Goal: Find contact information: Find contact information

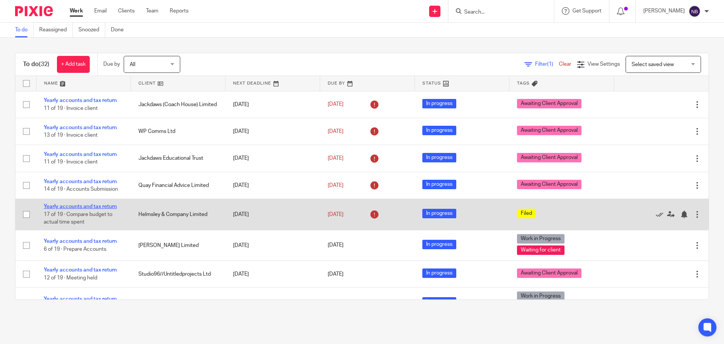
click at [107, 207] on link "Yearly accounts and tax return" at bounding box center [80, 206] width 73 height 5
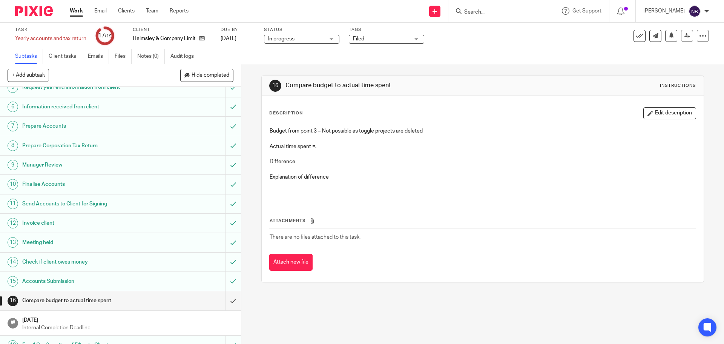
scroll to position [117, 0]
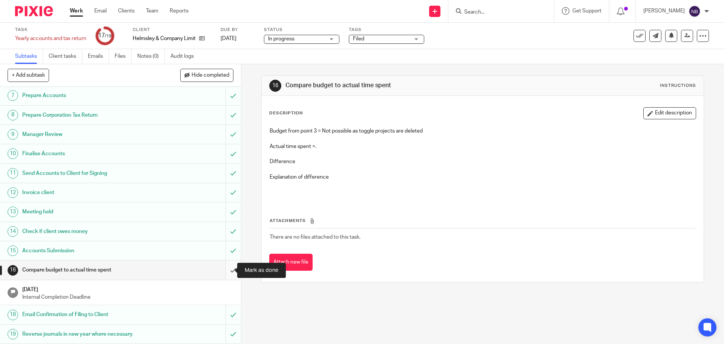
click at [222, 268] on input "submit" at bounding box center [120, 269] width 241 height 19
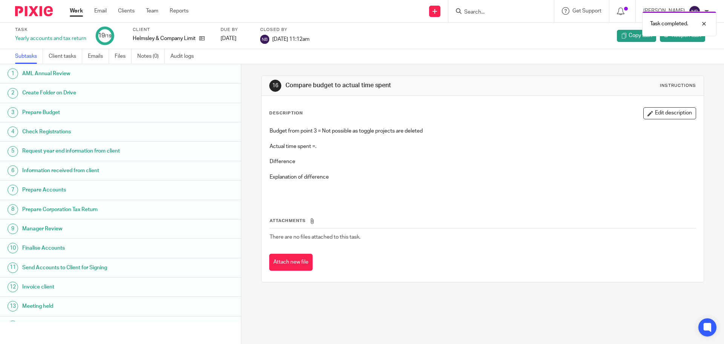
click at [77, 9] on link "Work" at bounding box center [76, 11] width 13 height 8
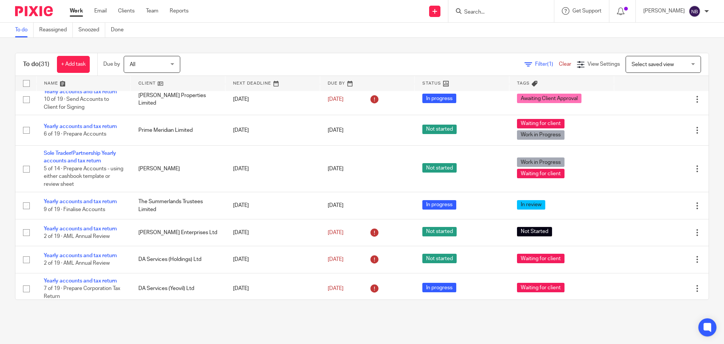
scroll to position [264, 0]
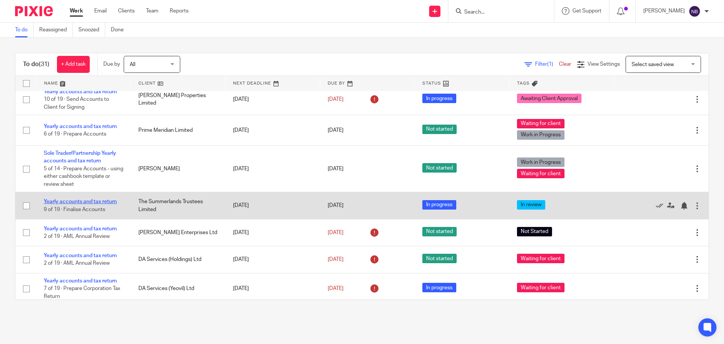
click at [105, 201] on link "Yearly accounts and tax return" at bounding box center [80, 201] width 73 height 5
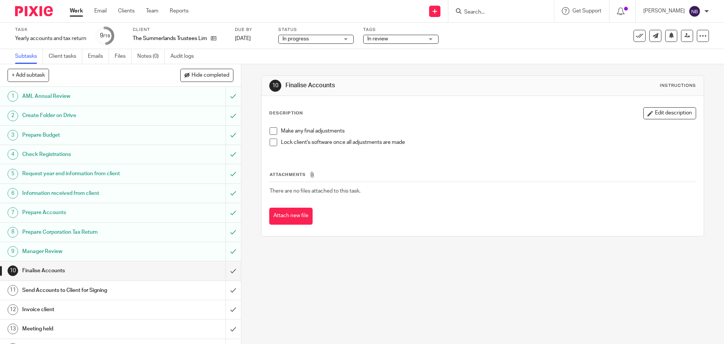
click at [218, 39] on div "The Summerlands Trustees Limited" at bounding box center [179, 39] width 93 height 8
click at [213, 39] on icon at bounding box center [214, 38] width 6 height 6
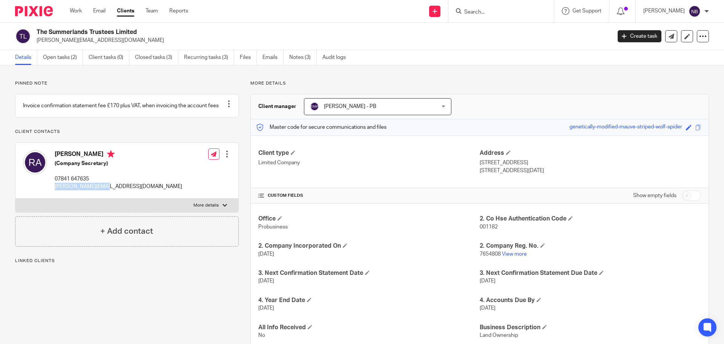
drag, startPoint x: 101, startPoint y: 194, endPoint x: 55, endPoint y: 200, distance: 46.4
click at [55, 194] on div "[PERSON_NAME] (Company Secretary) 07841 647635 [PERSON_NAME][EMAIL_ADDRESS][DOM…" at bounding box center [102, 170] width 159 height 48
click at [77, 11] on link "Work" at bounding box center [76, 11] width 12 height 8
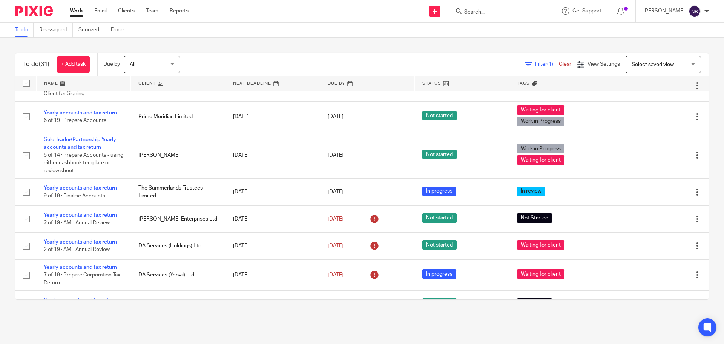
scroll to position [264, 0]
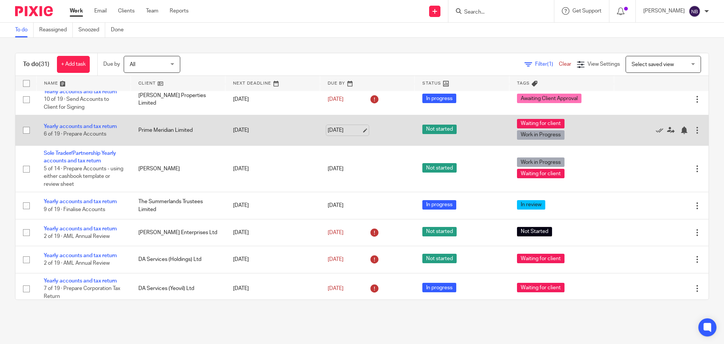
click at [345, 129] on link "31 Aug 2025" at bounding box center [345, 130] width 34 height 8
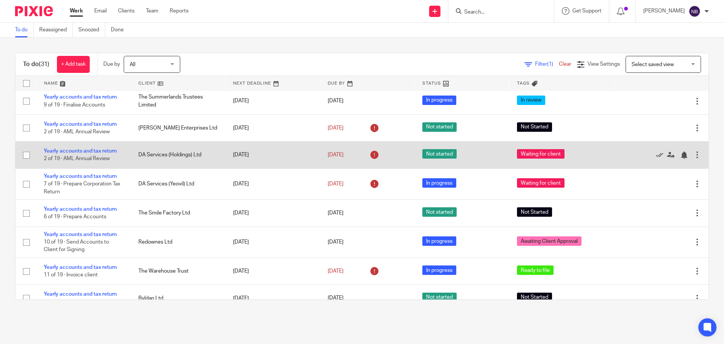
scroll to position [377, 0]
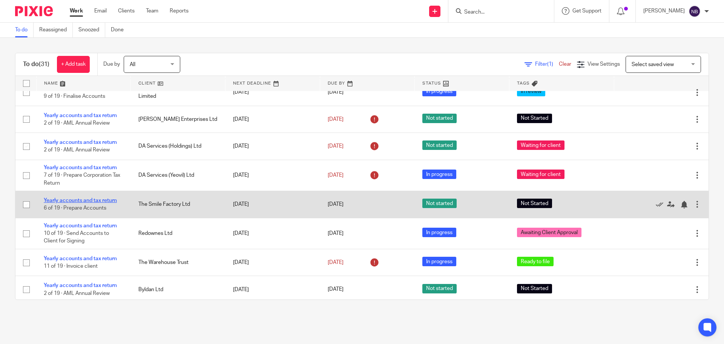
click at [97, 201] on link "Yearly accounts and tax return" at bounding box center [80, 200] width 73 height 5
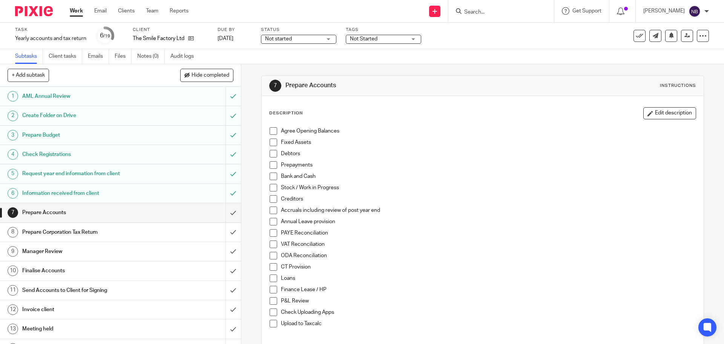
click at [378, 42] on span "Not Started" at bounding box center [378, 39] width 57 height 8
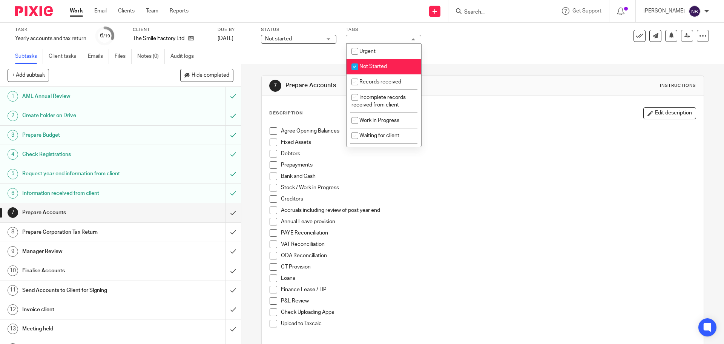
click at [367, 72] on li "Not Started" at bounding box center [384, 66] width 75 height 15
checkbox input "false"
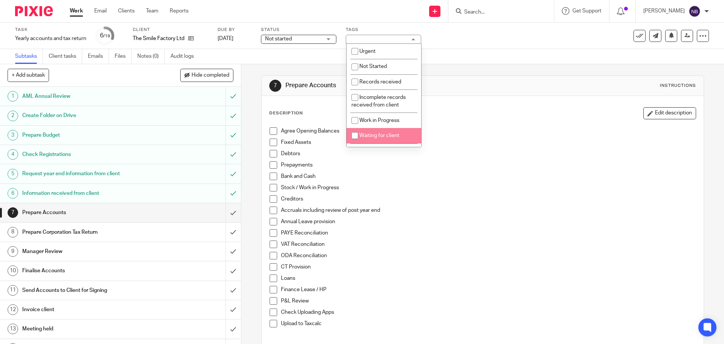
click at [356, 135] on input "checkbox" at bounding box center [355, 135] width 14 height 14
checkbox input "true"
click at [356, 126] on input "checkbox" at bounding box center [355, 120] width 14 height 14
checkbox input "true"
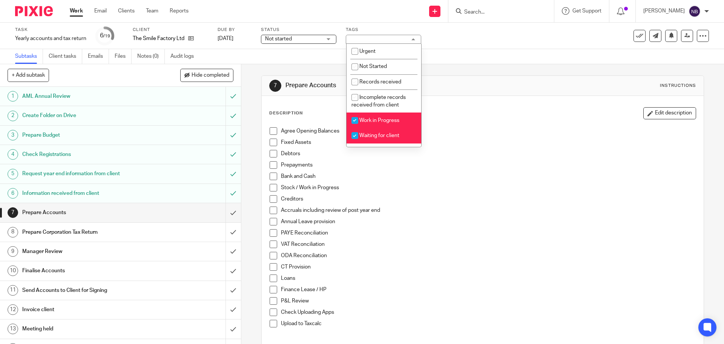
click at [377, 134] on span "Waiting for client" at bounding box center [379, 135] width 40 height 5
checkbox input "false"
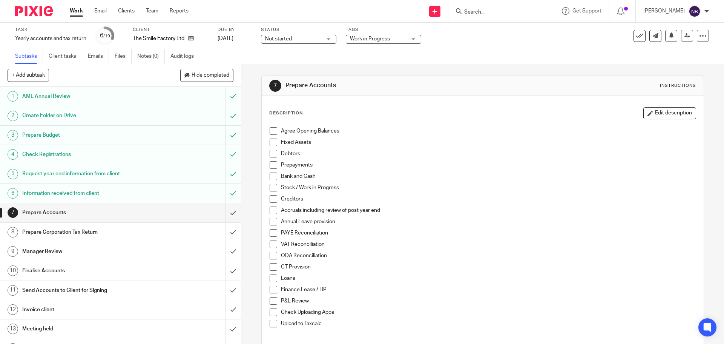
click at [450, 94] on div "7 Prepare Accounts Instructions" at bounding box center [483, 86] width 442 height 20
click at [270, 131] on span at bounding box center [274, 131] width 8 height 8
click at [270, 141] on span at bounding box center [274, 142] width 8 height 8
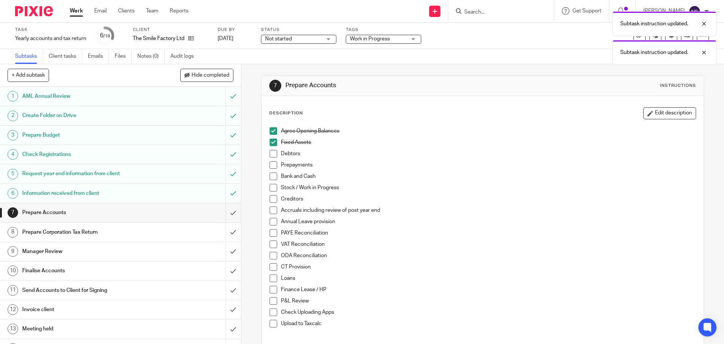
click at [270, 155] on span at bounding box center [274, 154] width 8 height 8
click at [270, 167] on span at bounding box center [274, 165] width 8 height 8
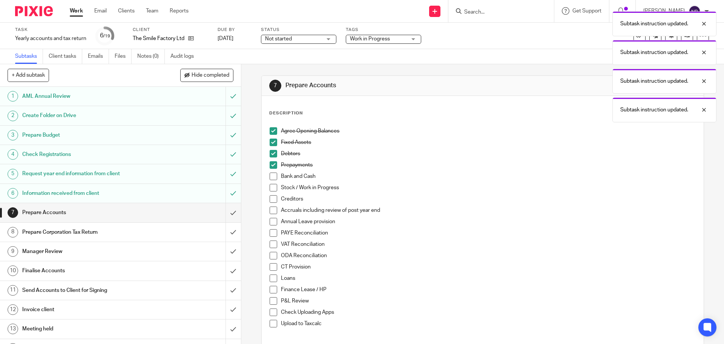
click at [271, 176] on span at bounding box center [274, 176] width 8 height 8
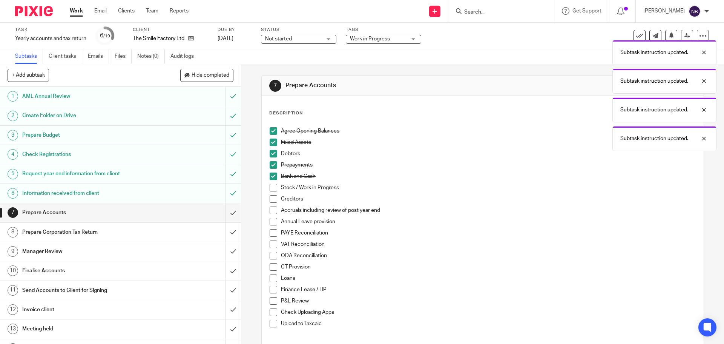
click at [77, 14] on link "Work" at bounding box center [76, 11] width 13 height 8
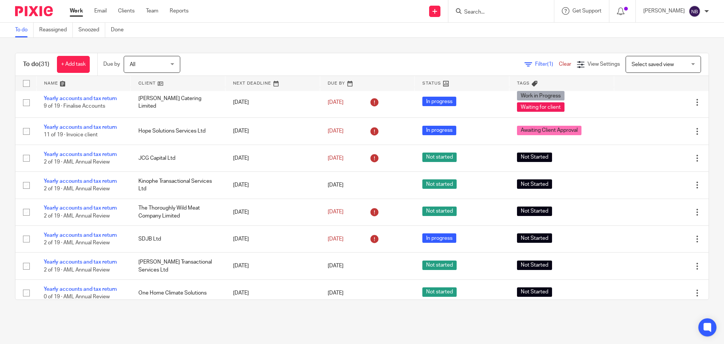
scroll to position [650, 0]
click at [509, 10] on input "Search" at bounding box center [497, 12] width 68 height 7
type input "o"
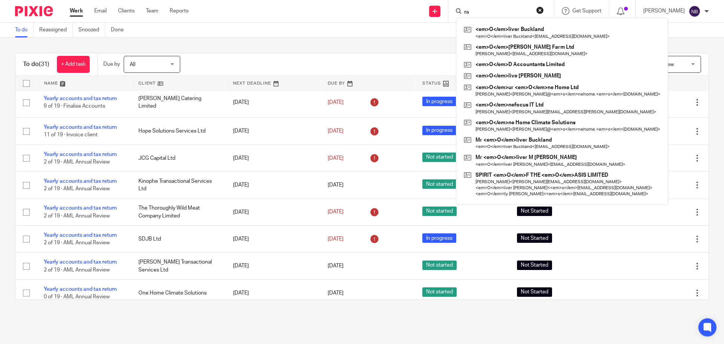
type input "r"
click at [250, 46] on div "To do (31) + Add task Due by All All Today Tomorrow This week Next week This mo…" at bounding box center [362, 176] width 724 height 277
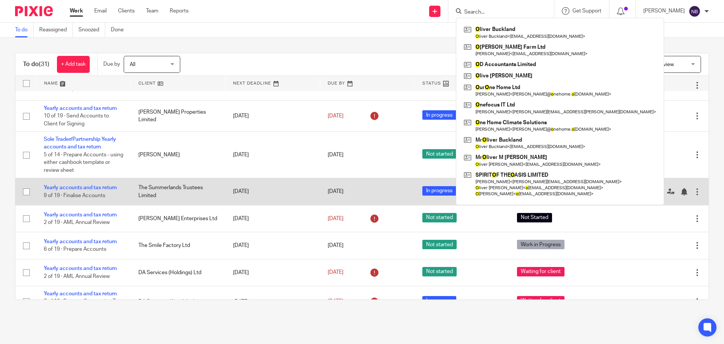
click at [98, 190] on td "Yearly accounts and tax return 9 of 19 · Finalise Accounts" at bounding box center [83, 191] width 95 height 27
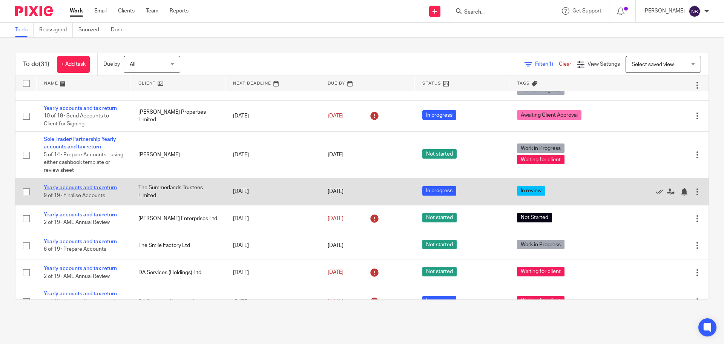
click at [100, 187] on link "Yearly accounts and tax return" at bounding box center [80, 187] width 73 height 5
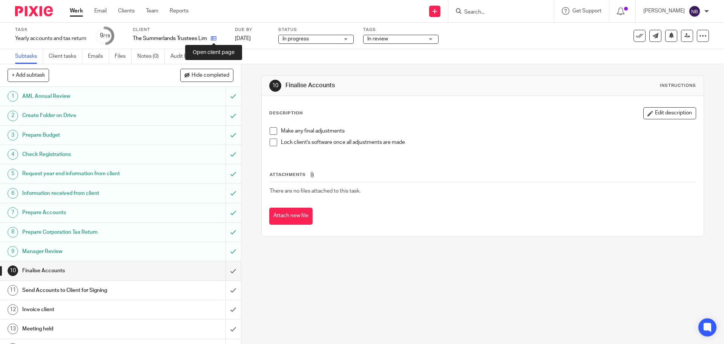
click at [216, 40] on icon at bounding box center [214, 38] width 6 height 6
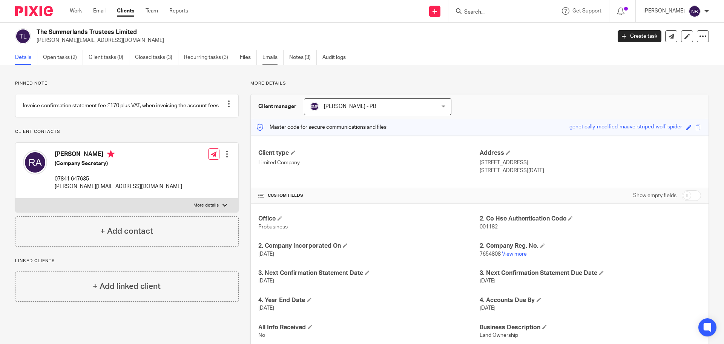
click at [265, 58] on link "Emails" at bounding box center [272, 57] width 21 height 15
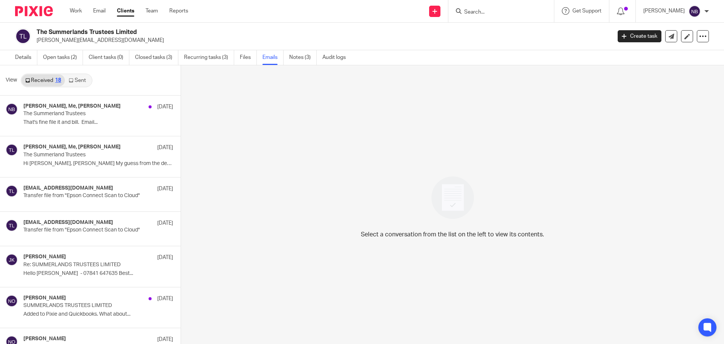
click at [76, 79] on link "Sent" at bounding box center [78, 80] width 26 height 12
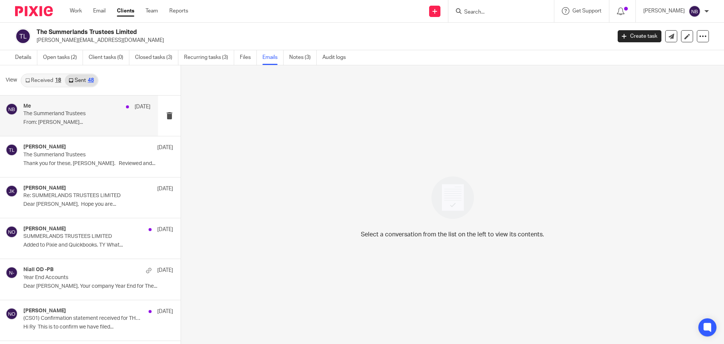
click at [77, 122] on p "From: ray tillbrook..." at bounding box center [86, 122] width 127 height 6
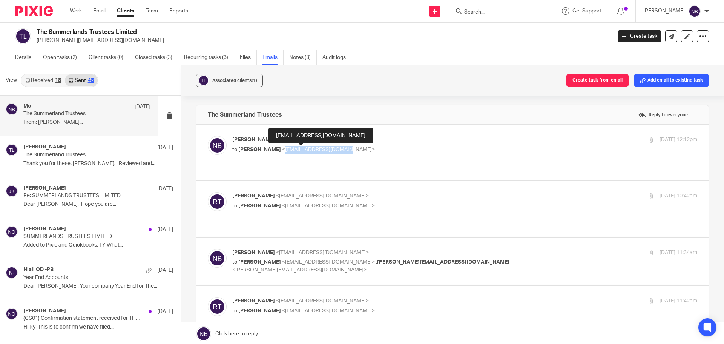
drag, startPoint x: 270, startPoint y: 150, endPoint x: 329, endPoint y: 149, distance: 58.5
click at [329, 149] on span "<ray.overmist@gmail.com>" at bounding box center [328, 149] width 93 height 5
copy span "ray.overmist@gmail.com"
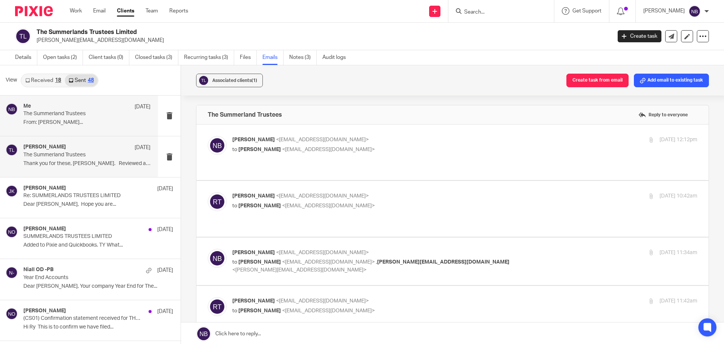
click at [51, 153] on p "The Summerland Trustees" at bounding box center [74, 155] width 102 height 6
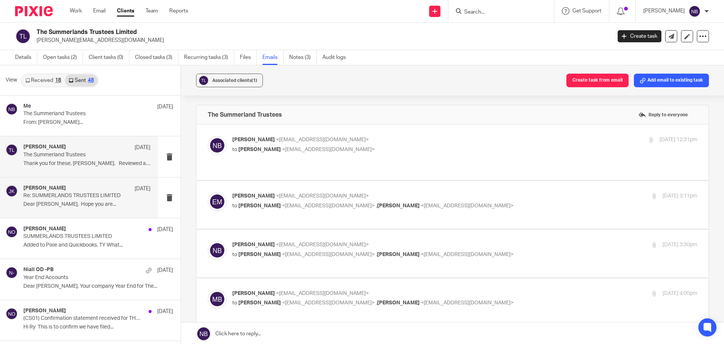
click at [75, 194] on p "Re: SUMMERLANDS TRUSTEES LIMITED" at bounding box center [74, 195] width 102 height 6
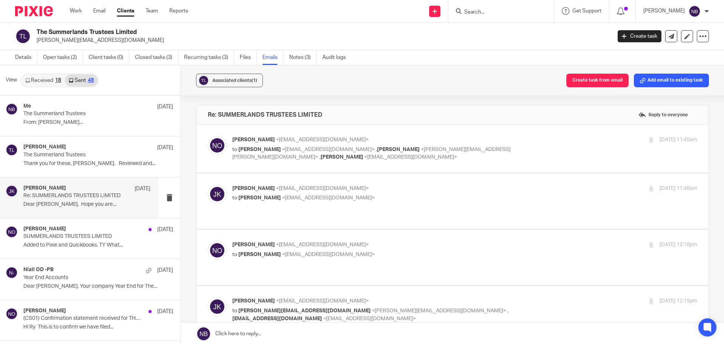
click at [282, 149] on span "<ray.overmist@gmail.com>" at bounding box center [328, 149] width 93 height 5
checkbox input "true"
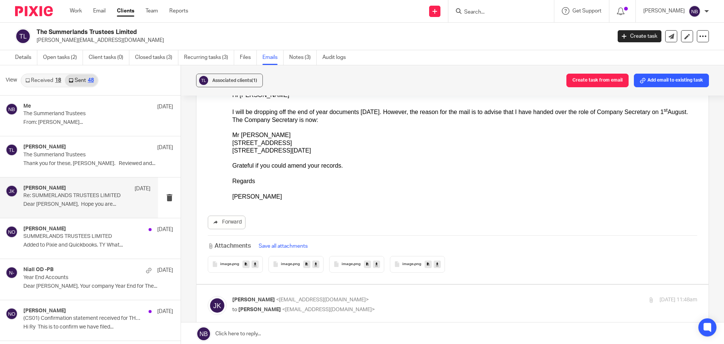
scroll to position [264, 0]
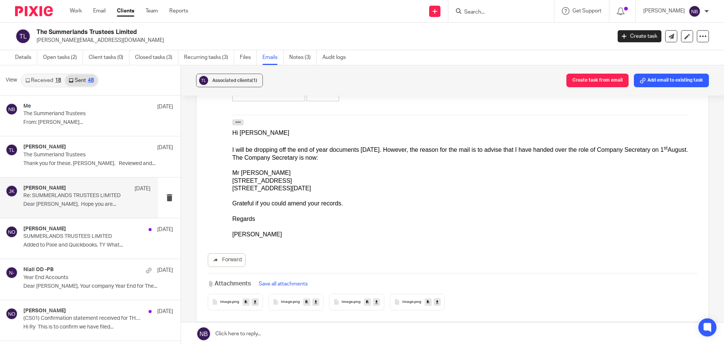
drag, startPoint x: 240, startPoint y: 173, endPoint x: 284, endPoint y: 173, distance: 44.1
click at [284, 173] on div "Mr Richard Armitage" at bounding box center [464, 173] width 465 height 8
copy div "[PERSON_NAME]"
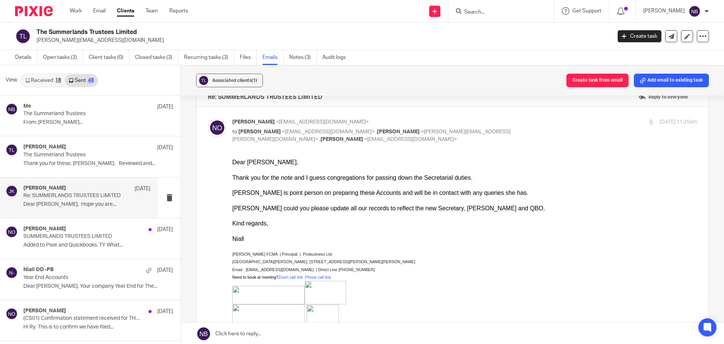
scroll to position [0, 0]
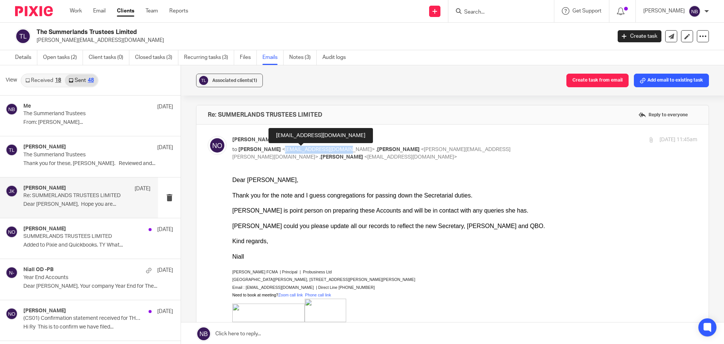
drag, startPoint x: 271, startPoint y: 150, endPoint x: 328, endPoint y: 150, distance: 57.3
click at [328, 150] on span "<ray.overmist@gmail.com>" at bounding box center [328, 149] width 93 height 5
copy span "ray.overmist@gmail.com"
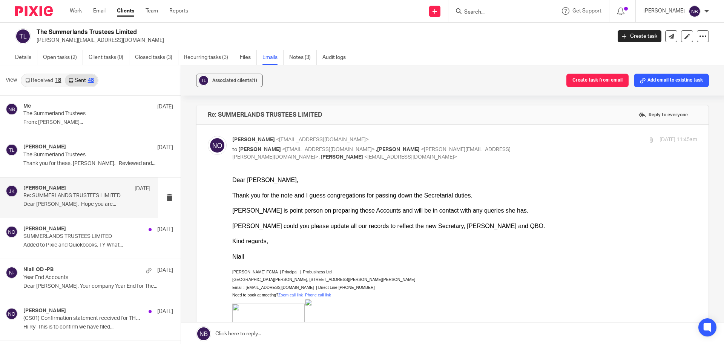
click at [349, 75] on div "Associated clients (1) Create task from email Add email to existing task" at bounding box center [452, 80] width 543 height 30
click at [340, 78] on div "Associated clients (1) Create task from email Add email to existing task" at bounding box center [452, 80] width 543 height 30
drag, startPoint x: 86, startPoint y: 41, endPoint x: 37, endPoint y: 38, distance: 48.7
click at [37, 38] on p "[PERSON_NAME][EMAIL_ADDRESS][DOMAIN_NAME]" at bounding box center [322, 41] width 570 height 8
copy p "[PERSON_NAME][EMAIL_ADDRESS][DOMAIN_NAME]"
